Goal: Transaction & Acquisition: Book appointment/travel/reservation

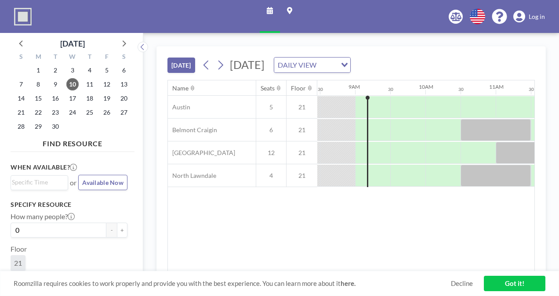
scroll to position [0, 598]
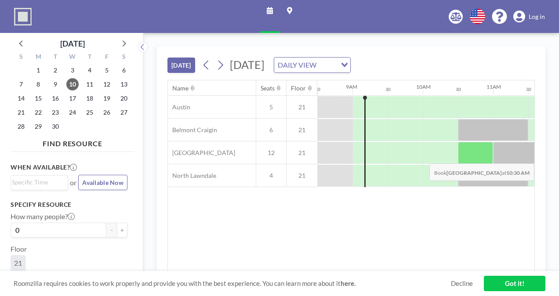
click at [469, 156] on div at bounding box center [475, 153] width 35 height 22
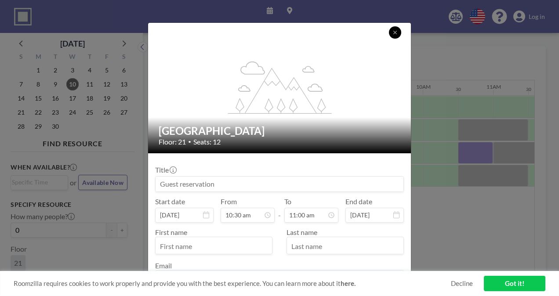
click at [400, 32] on button at bounding box center [395, 32] width 12 height 12
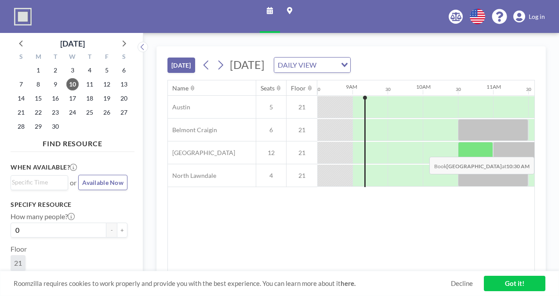
click at [478, 149] on div at bounding box center [475, 153] width 35 height 22
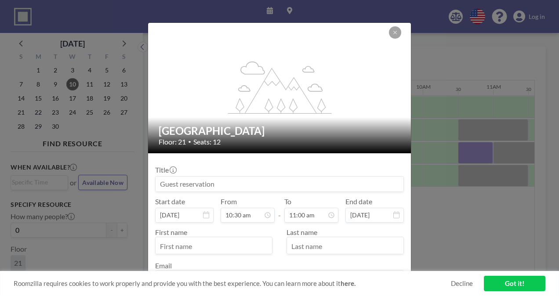
click at [341, 177] on input at bounding box center [280, 184] width 248 height 15
click at [208, 183] on input "Sharepoint Comittee" at bounding box center [280, 184] width 248 height 15
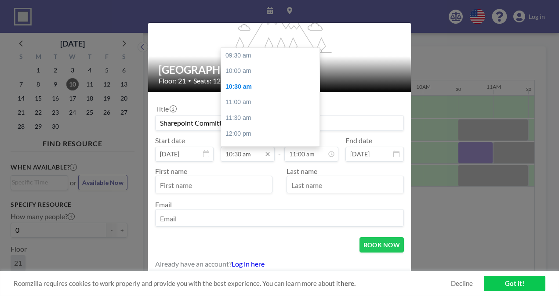
scroll to position [31, 0]
type input "Sharepoint Committee"
click at [245, 152] on input "10:30 am" at bounding box center [248, 154] width 54 height 15
click at [250, 70] on div "11:00 am" at bounding box center [272, 71] width 103 height 16
type input "11:00 am"
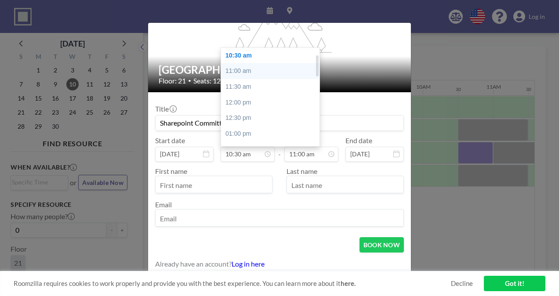
type input "11:30 am"
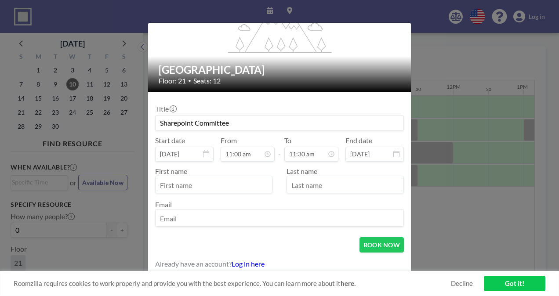
scroll to position [0, 738]
click at [181, 181] on input "text" at bounding box center [214, 185] width 116 height 15
type input "Maryam"
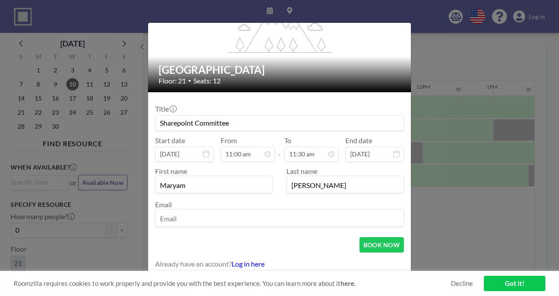
type input "[PERSON_NAME]"
click at [193, 214] on input "email" at bounding box center [280, 218] width 248 height 15
type input "[EMAIL_ADDRESS][DOMAIN_NAME]"
click at [388, 243] on button "BOOK NOW" at bounding box center [381, 244] width 44 height 15
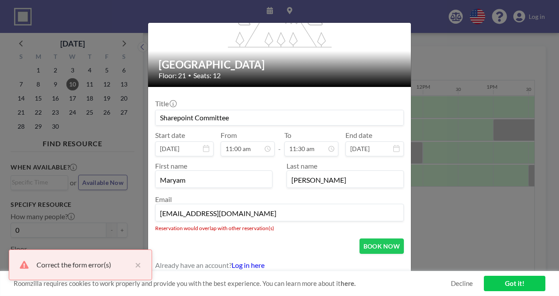
scroll to position [68, 0]
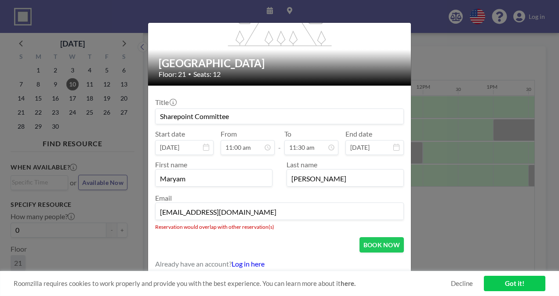
click at [434, 218] on div "flex-grow: 1.2; Little Village Floor: 21 • Seats: 12 Title Sharepoint Committee…" at bounding box center [279, 148] width 559 height 296
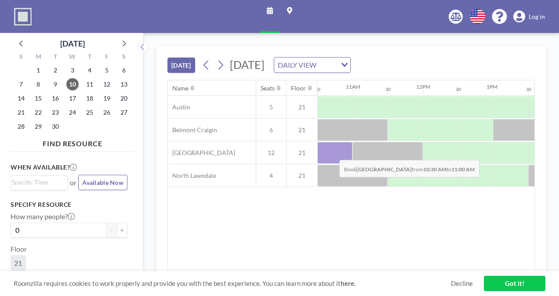
click at [332, 152] on div at bounding box center [334, 153] width 35 height 22
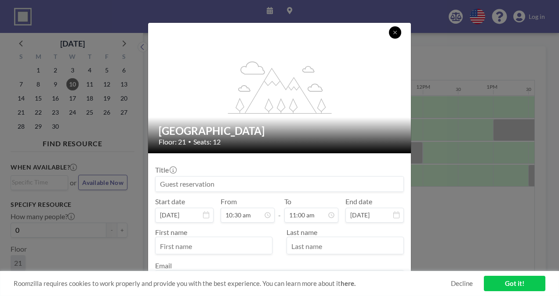
click at [395, 35] on button at bounding box center [395, 32] width 12 height 12
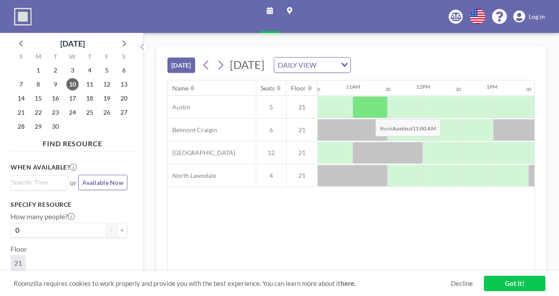
click at [368, 112] on div at bounding box center [369, 107] width 35 height 22
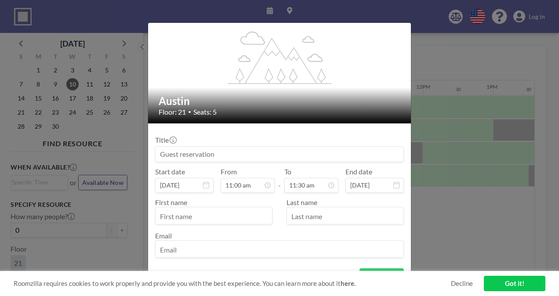
scroll to position [44, 0]
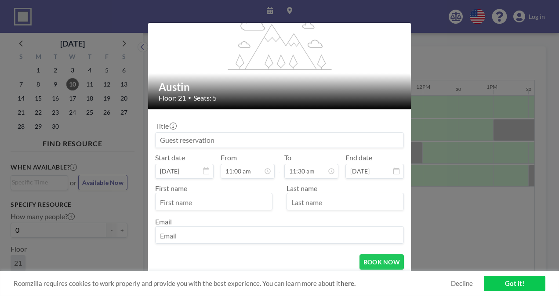
click at [421, 220] on div "flex-grow: 1.2; Austin Floor: 21 • Seats: 5 Title Start date [DATE] From 11:00 …" at bounding box center [279, 148] width 559 height 296
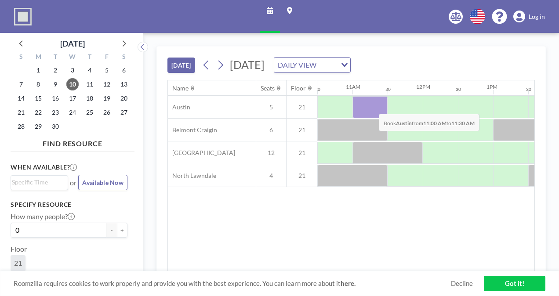
click at [372, 106] on div at bounding box center [369, 107] width 35 height 22
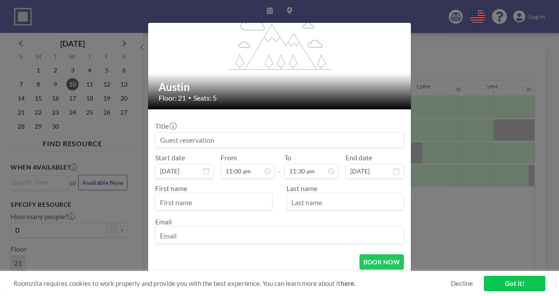
drag, startPoint x: 456, startPoint y: 243, endPoint x: 455, endPoint y: 239, distance: 4.5
click at [456, 243] on div "flex-grow: 1.2; Austin Floor: 21 • Seats: 5 Title Start date [DATE] From 11:00 …" at bounding box center [279, 148] width 559 height 296
